Goal: Information Seeking & Learning: Learn about a topic

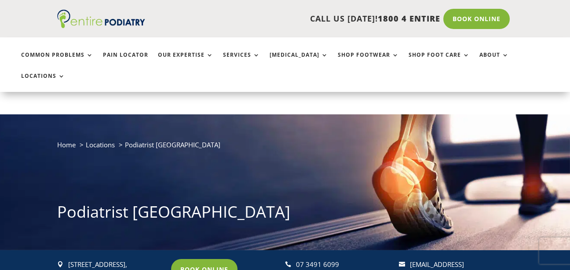
scroll to position [70, 0]
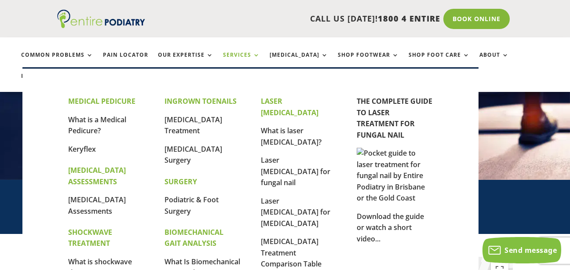
click at [245, 54] on link "Services" at bounding box center [241, 61] width 37 height 19
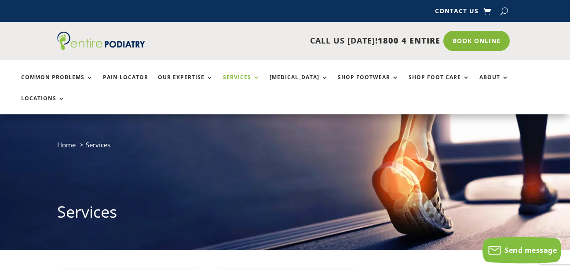
click at [241, 76] on link "Services" at bounding box center [241, 83] width 37 height 19
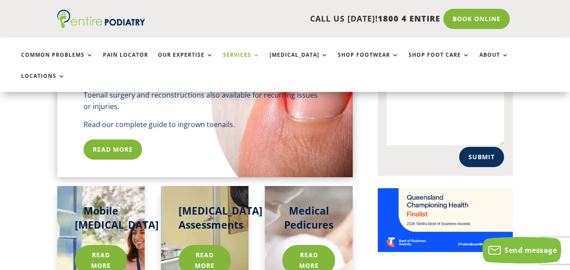
scroll to position [633, 0]
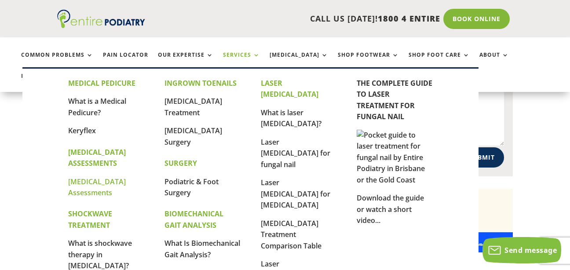
click at [95, 184] on link "[MEDICAL_DATA] Assessments" at bounding box center [97, 187] width 58 height 21
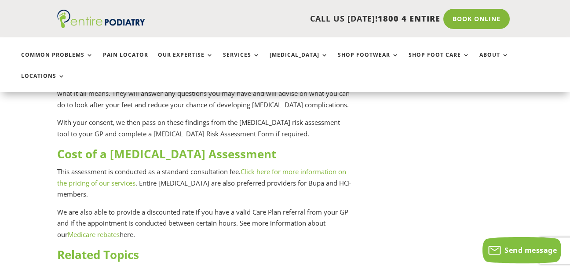
scroll to position [1372, 0]
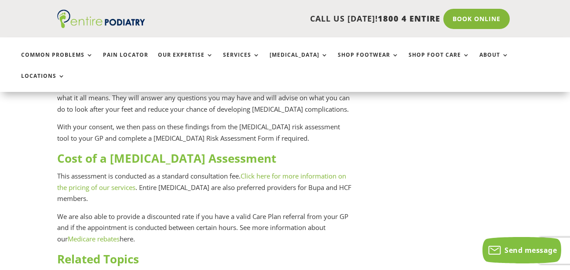
click at [306, 171] on link "Click here for more information on the pricing of our services" at bounding box center [201, 181] width 289 height 20
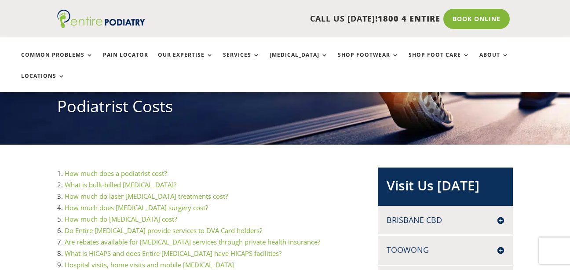
click at [105, 169] on link "How much does a podiatrist cost?" at bounding box center [116, 173] width 102 height 9
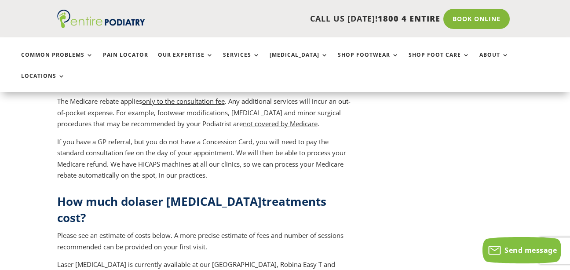
scroll to position [879, 0]
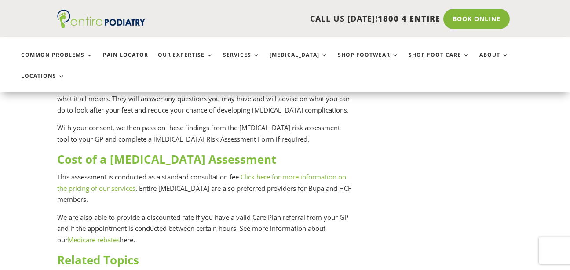
scroll to position [1195, 0]
